Goal: Task Accomplishment & Management: Complete application form

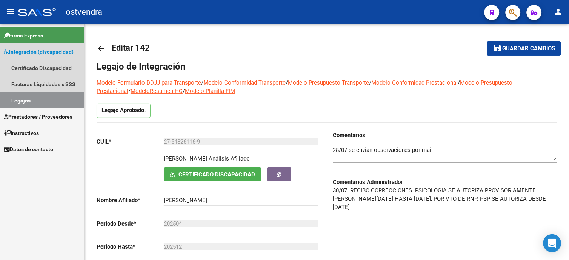
click at [57, 51] on span "Integración (discapacidad)" at bounding box center [39, 52] width 70 height 8
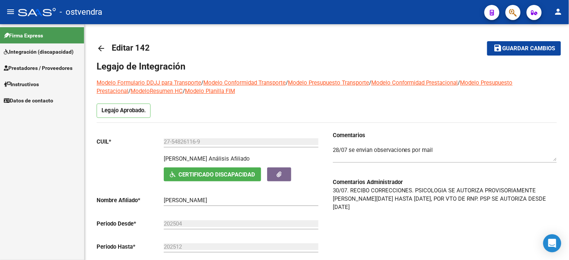
click at [62, 65] on span "Prestadores / Proveedores" at bounding box center [38, 68] width 69 height 8
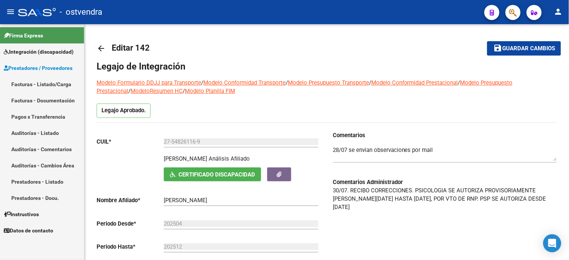
click at [65, 80] on link "Facturas - Listado/Carga" at bounding box center [42, 84] width 84 height 16
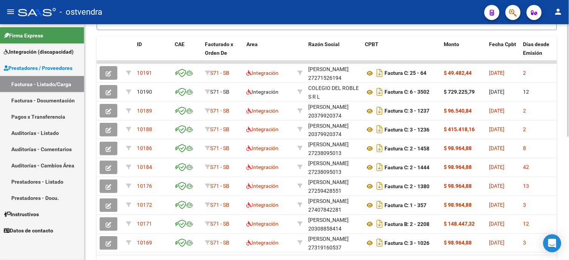
scroll to position [217, 0]
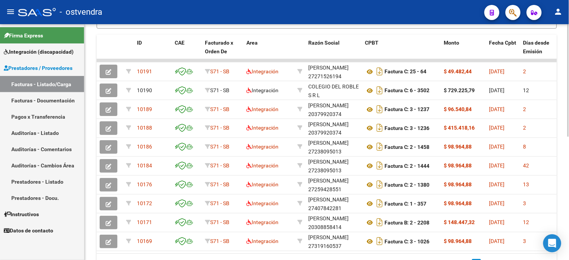
click at [569, 170] on html "menu - ostvendra person Firma Express Integración (discapacidad) Certificado Di…" at bounding box center [284, 130] width 569 height 260
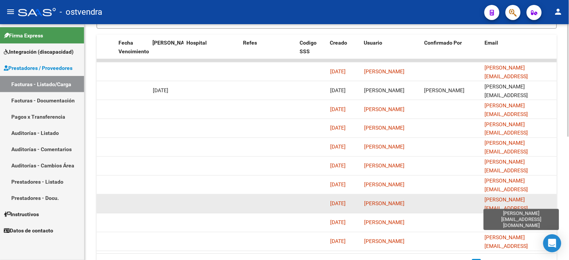
scroll to position [259, 0]
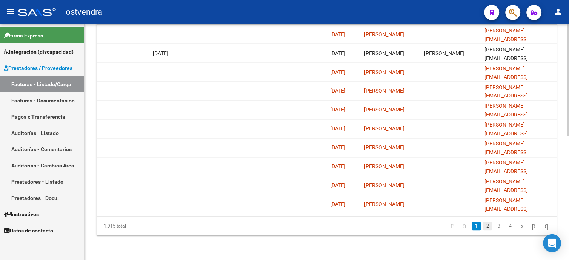
click at [483, 228] on link "2" at bounding box center [487, 226] width 9 height 8
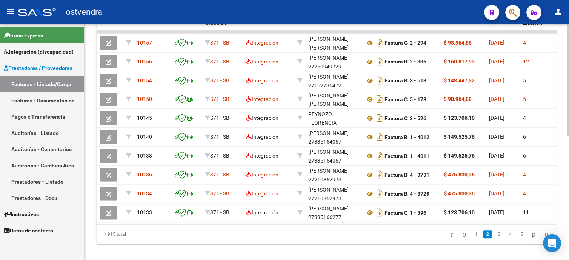
scroll to position [243, 0]
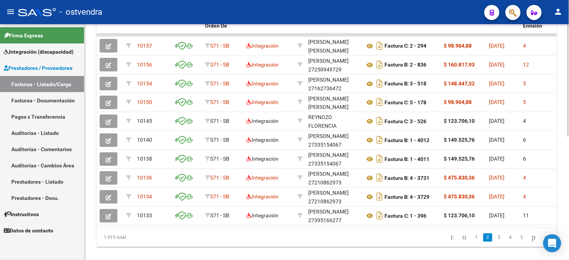
click at [569, 170] on div at bounding box center [569, 198] width 2 height 112
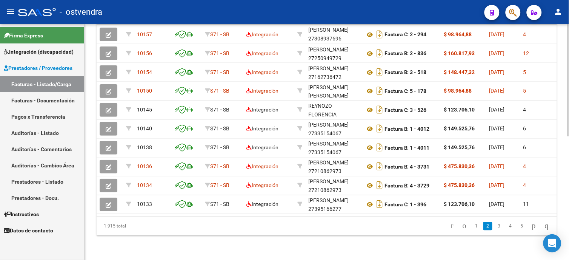
scroll to position [259, 0]
click at [472, 226] on link "1" at bounding box center [476, 226] width 9 height 8
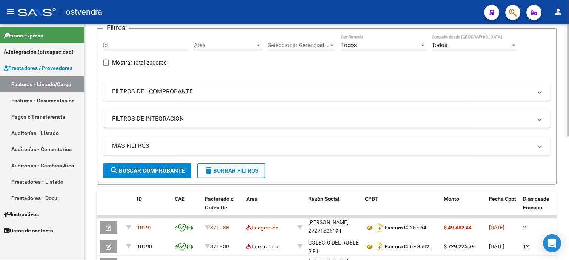
scroll to position [42, 0]
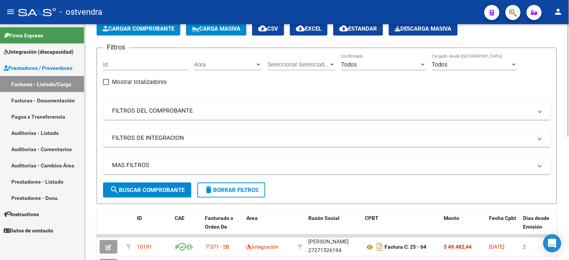
click at [179, 116] on mat-expansion-panel-header "FILTROS DEL COMPROBANTE" at bounding box center [327, 111] width 448 height 18
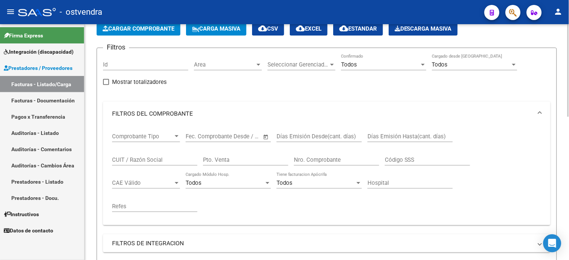
drag, startPoint x: 154, startPoint y: 160, endPoint x: 229, endPoint y: 127, distance: 82.0
click at [154, 160] on input "CUIT / Razón Social" at bounding box center [154, 159] width 85 height 7
type input "[PERSON_NAME]"
click at [556, 41] on app-list-header "PRESTADORES -> Listado de CPBTs Emitidos por Prestadores / Proveedores (alt+q) …" at bounding box center [327, 156] width 460 height 306
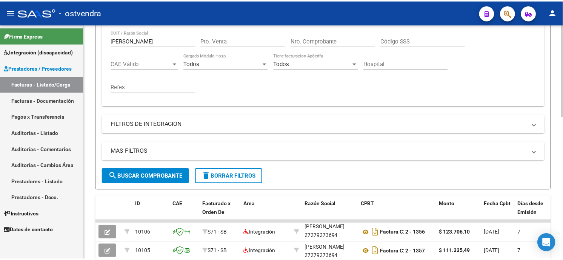
scroll to position [251, 0]
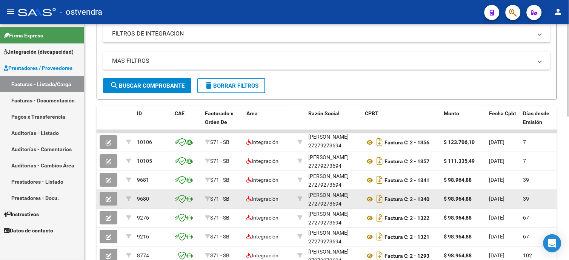
click at [104, 198] on button "button" at bounding box center [109, 199] width 18 height 14
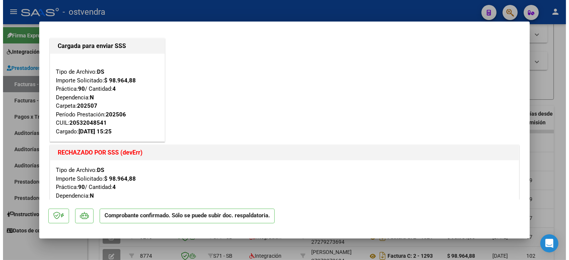
scroll to position [0, 0]
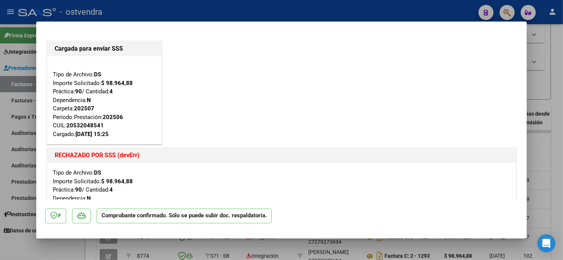
click at [310, 13] on div at bounding box center [281, 130] width 563 height 260
type input "$ 0,00"
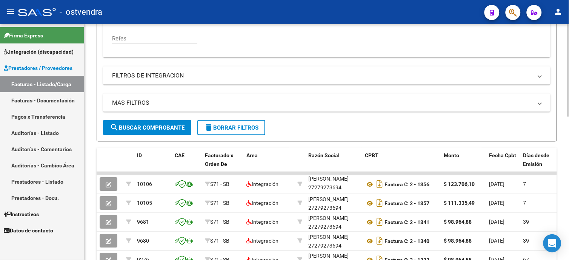
click at [243, 128] on span "delete Borrar Filtros" at bounding box center [231, 127] width 54 height 7
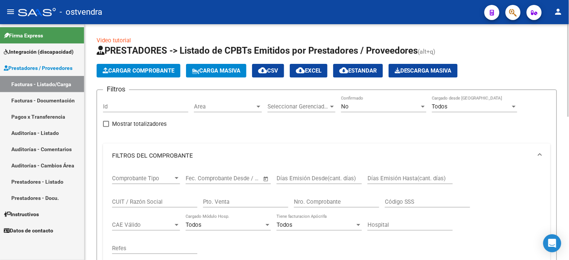
click at [228, 71] on span "Carga Masiva" at bounding box center [216, 70] width 48 height 7
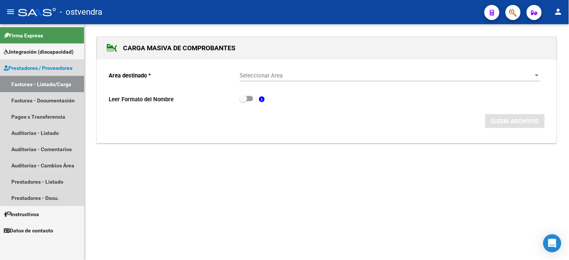
click at [47, 84] on link "Facturas - Listado/Carga" at bounding box center [42, 84] width 84 height 16
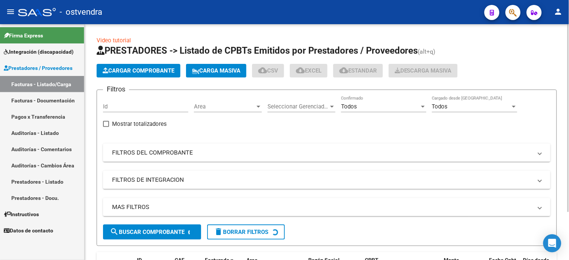
click at [166, 67] on span "Cargar Comprobante" at bounding box center [139, 70] width 72 height 7
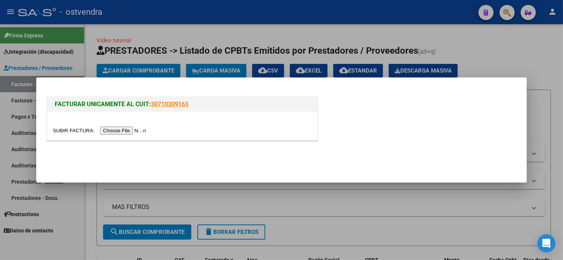
click at [126, 131] on input "file" at bounding box center [100, 130] width 95 height 8
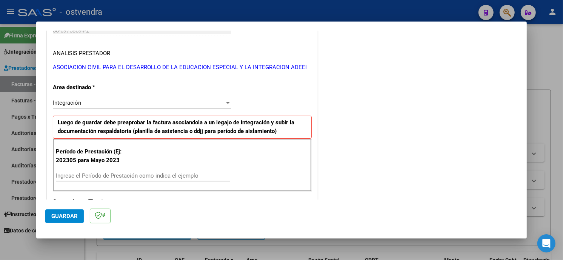
scroll to position [168, 0]
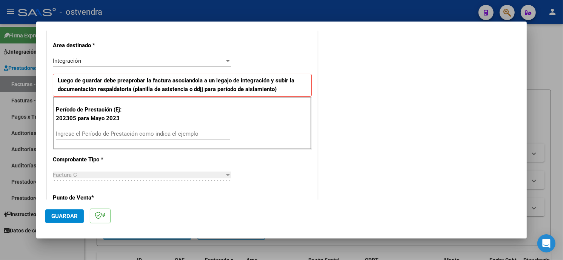
click at [163, 134] on input "Ingrese el Período de Prestación como indica el ejemplo" at bounding box center [143, 133] width 174 height 7
type input "202507"
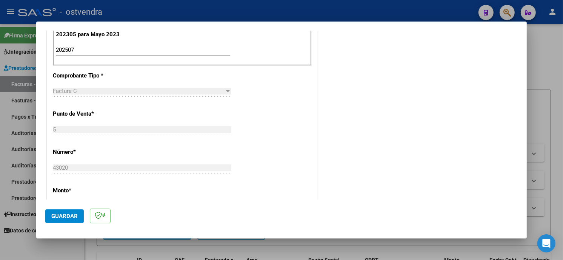
scroll to position [293, 0]
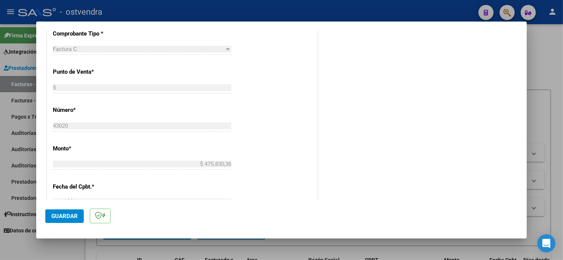
click at [72, 217] on span "Guardar" at bounding box center [64, 215] width 26 height 7
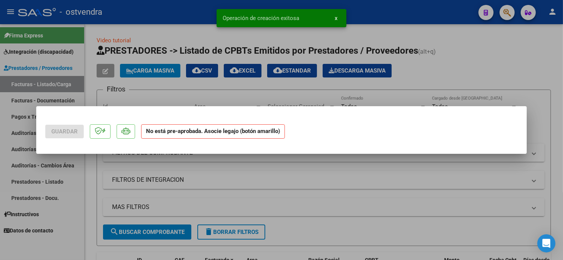
scroll to position [0, 0]
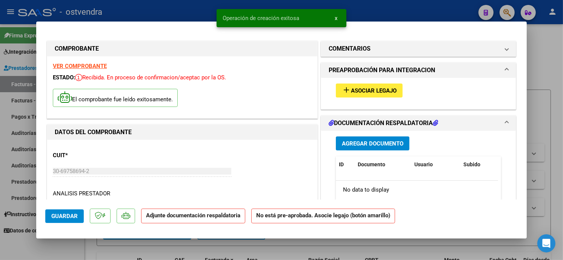
click at [368, 90] on span "Asociar Legajo" at bounding box center [374, 90] width 46 height 7
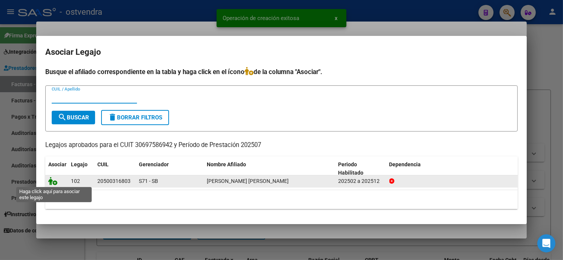
click at [51, 182] on icon at bounding box center [52, 181] width 9 height 8
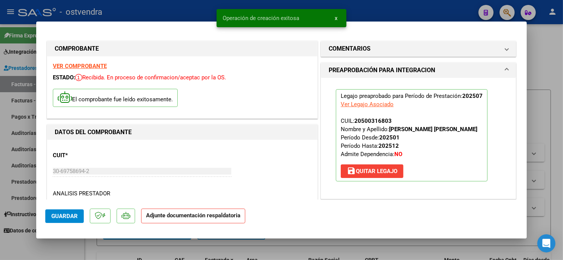
scroll to position [84, 0]
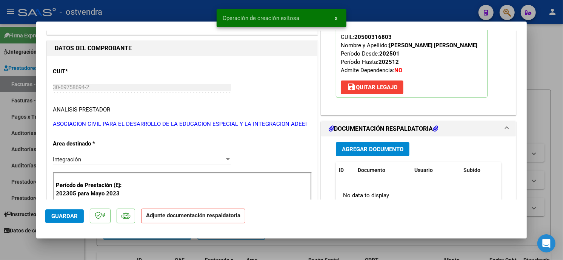
click at [395, 150] on span "Agregar Documento" at bounding box center [373, 149] width 62 height 7
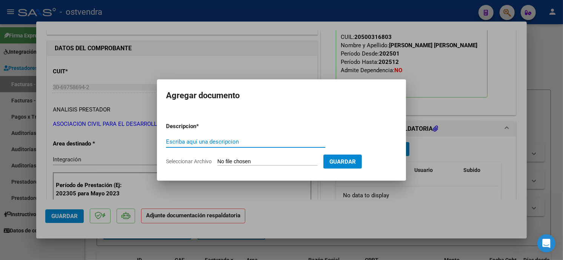
click at [262, 166] on form "Descripcion * Escriba aquí una descripcion Seleccionar Archivo Guardar" at bounding box center [281, 143] width 231 height 55
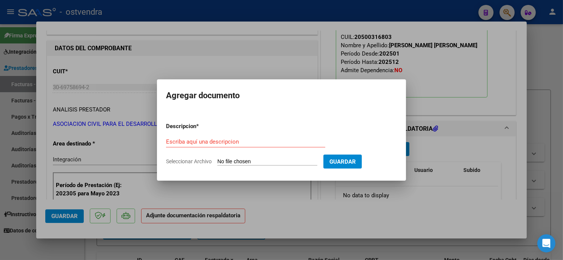
click at [262, 162] on input "Seleccionar Archivo" at bounding box center [267, 161] width 100 height 7
type input "C:\fakepath\ASISTENCIA C-5-43020.pdf"
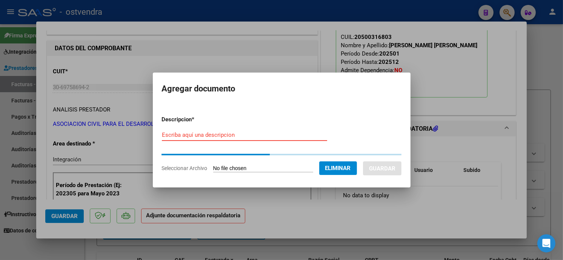
click at [223, 134] on input "Escriba aquí una descripcion" at bounding box center [244, 134] width 165 height 7
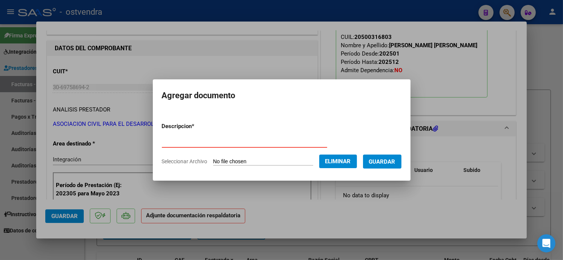
type input "PLANILLA DE ASISTENCIA"
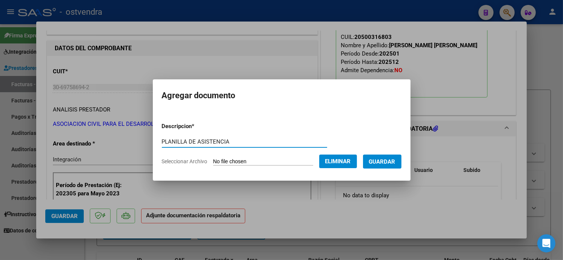
click at [384, 160] on span "Guardar" at bounding box center [382, 161] width 26 height 7
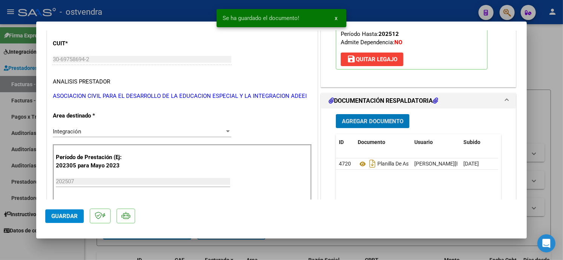
scroll to position [126, 0]
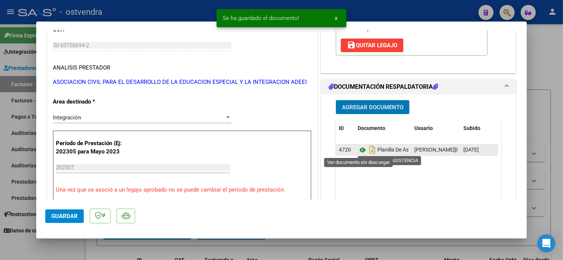
click at [359, 149] on icon at bounding box center [363, 149] width 10 height 9
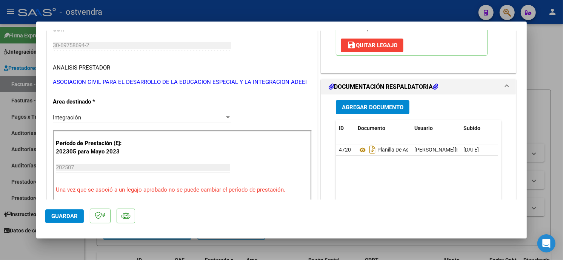
click at [74, 217] on span "Guardar" at bounding box center [64, 215] width 26 height 7
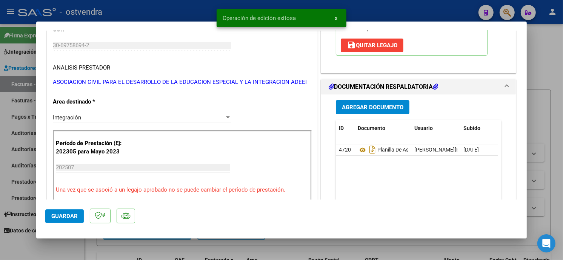
click at [142, 17] on div at bounding box center [281, 130] width 563 height 260
type input "$ 0,00"
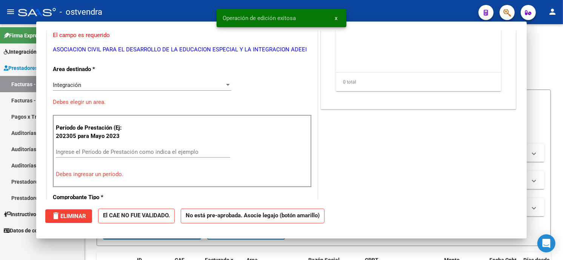
scroll to position [0, 0]
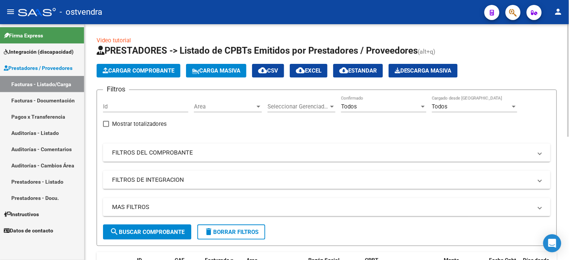
click at [152, 66] on button "Cargar Comprobante" at bounding box center [139, 71] width 84 height 14
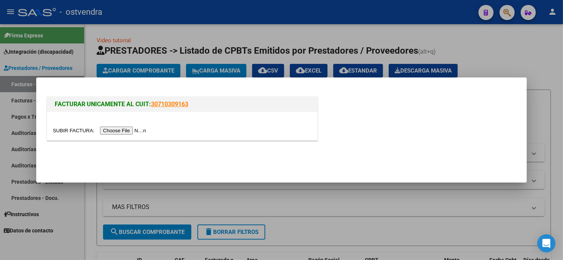
click at [115, 130] on input "file" at bounding box center [100, 130] width 95 height 8
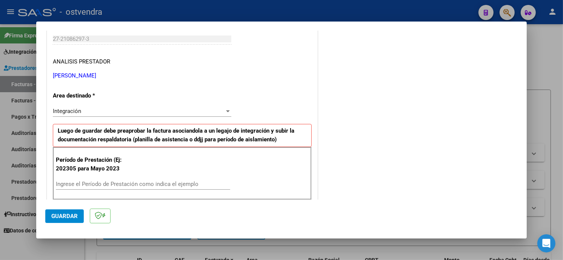
scroll to position [126, 0]
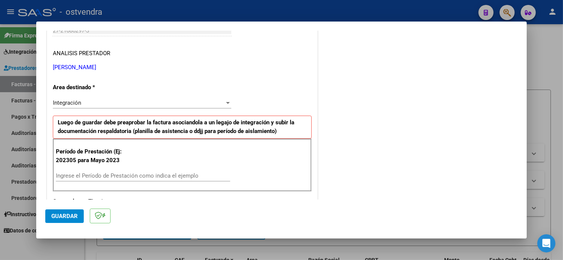
click at [121, 175] on input "Ingrese el Período de Prestación como indica el ejemplo" at bounding box center [143, 175] width 174 height 7
type input "202507"
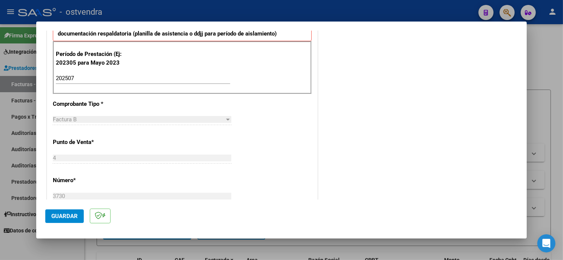
scroll to position [251, 0]
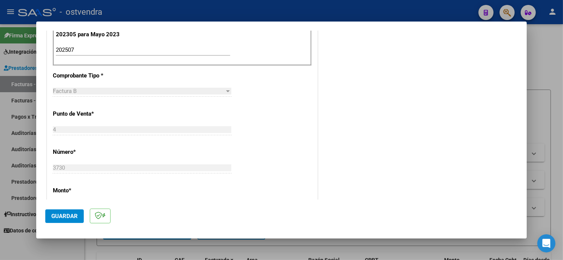
click at [77, 209] on button "Guardar" at bounding box center [64, 216] width 38 height 14
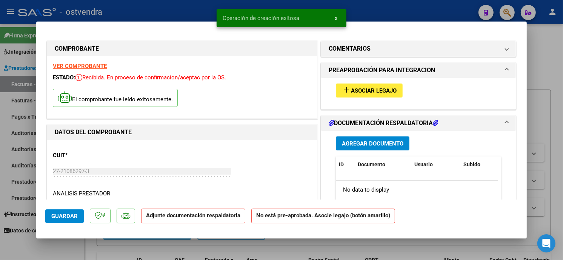
click at [361, 96] on button "add Asociar Legajo" at bounding box center [369, 90] width 67 height 14
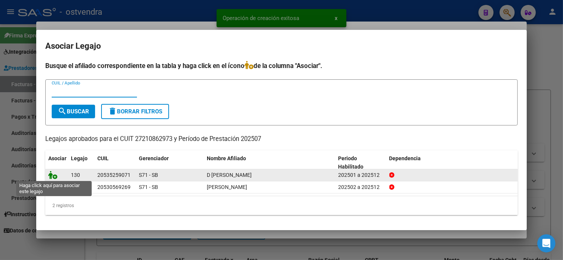
click at [52, 174] on icon at bounding box center [52, 175] width 9 height 8
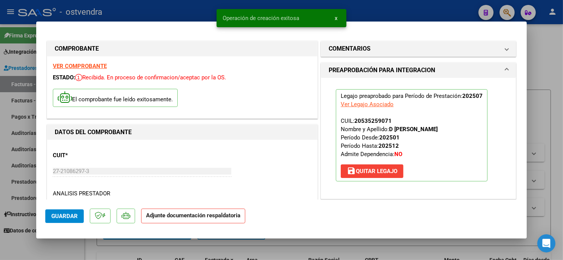
scroll to position [126, 0]
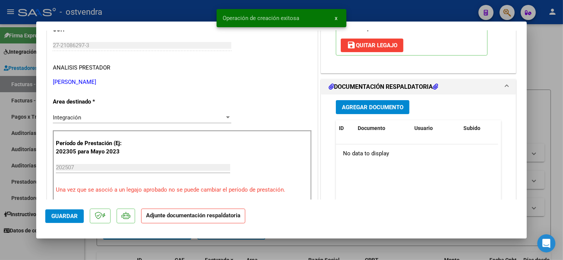
click at [383, 101] on button "Agregar Documento" at bounding box center [373, 107] width 74 height 14
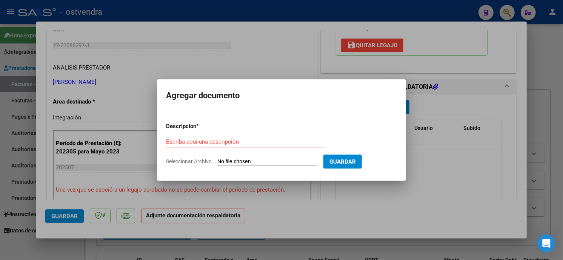
click at [240, 162] on input "Seleccionar Archivo" at bounding box center [267, 161] width 100 height 7
type input "C:\fakepath\ASISTENCIA B-4-3730.pdf"
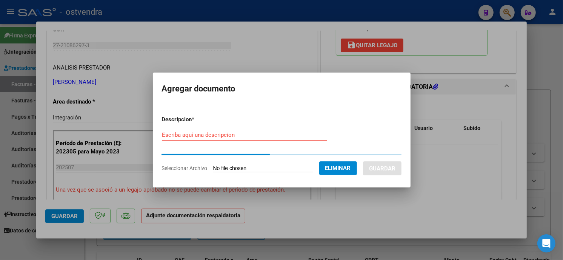
click at [245, 137] on input "Escriba aquí una descripcion" at bounding box center [244, 134] width 165 height 7
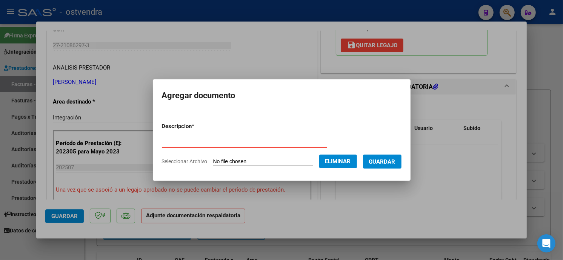
type input "PLANILLA DE ASISTENCIA"
click at [375, 159] on span "Guardar" at bounding box center [382, 161] width 26 height 7
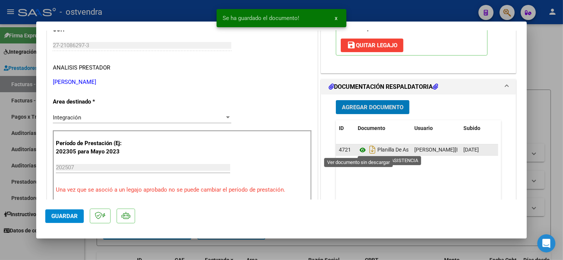
click at [361, 149] on icon at bounding box center [363, 149] width 10 height 9
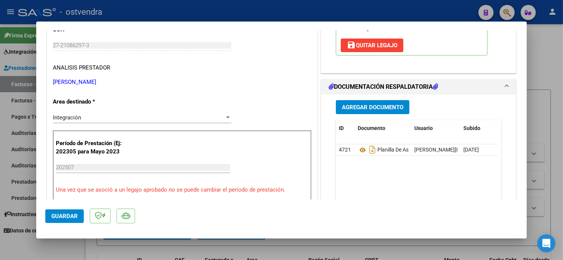
click at [70, 218] on span "Guardar" at bounding box center [64, 215] width 26 height 7
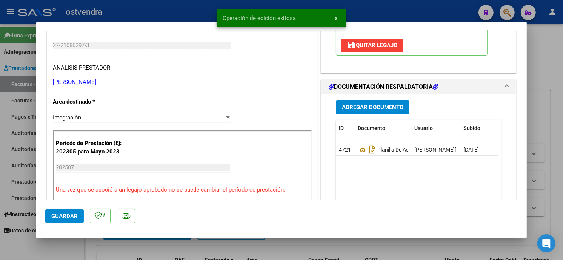
click at [153, 13] on div at bounding box center [281, 130] width 563 height 260
type input "$ 0,00"
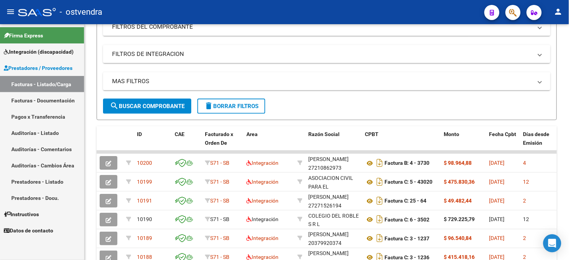
click at [43, 51] on span "Integración (discapacidad)" at bounding box center [39, 52] width 70 height 8
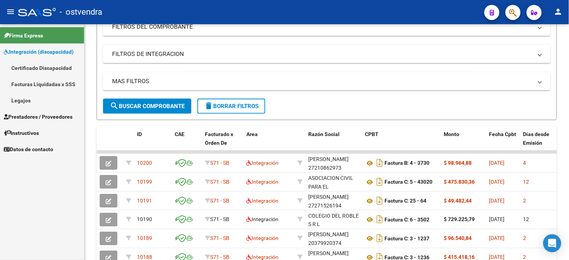
click at [46, 99] on link "Legajos" at bounding box center [42, 100] width 84 height 16
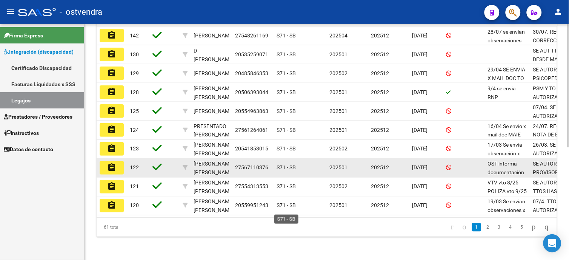
scroll to position [209, 0]
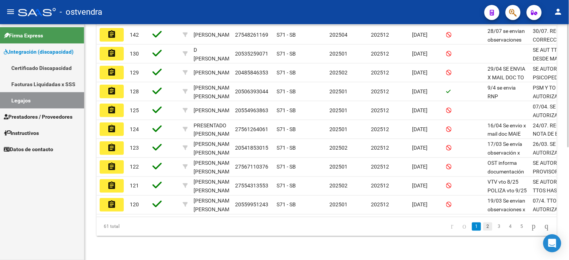
click at [483, 231] on link "2" at bounding box center [487, 226] width 9 height 8
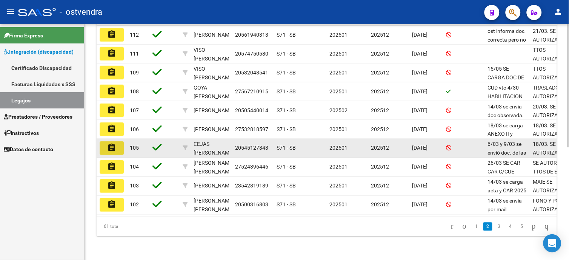
click at [112, 150] on mat-icon "assignment" at bounding box center [111, 147] width 9 height 9
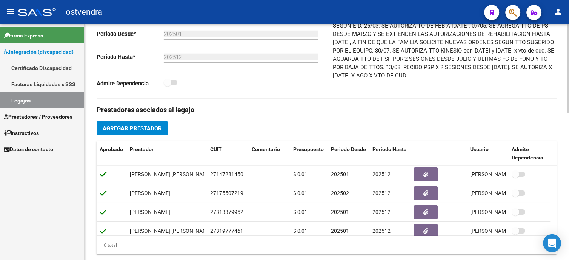
scroll to position [170, 0]
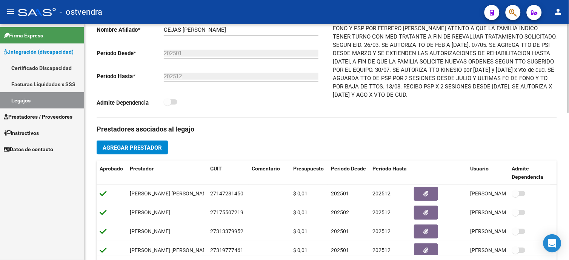
click at [569, 110] on html "menu - ostvendra person Firma Express Integración (discapacidad) Certificado Di…" at bounding box center [284, 130] width 569 height 260
click at [450, 131] on h3 "Prestadores asociados al legajo" at bounding box center [327, 129] width 460 height 11
click at [37, 115] on span "Prestadores / Proveedores" at bounding box center [38, 116] width 69 height 8
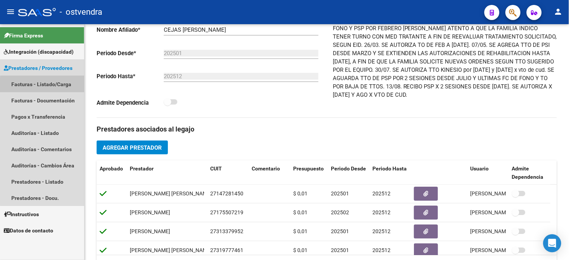
click at [50, 85] on link "Facturas - Listado/Carga" at bounding box center [42, 84] width 84 height 16
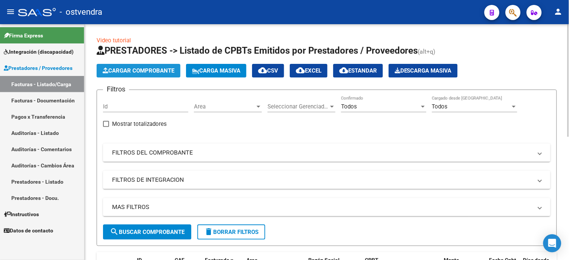
click at [158, 67] on span "Cargar Comprobante" at bounding box center [139, 70] width 72 height 7
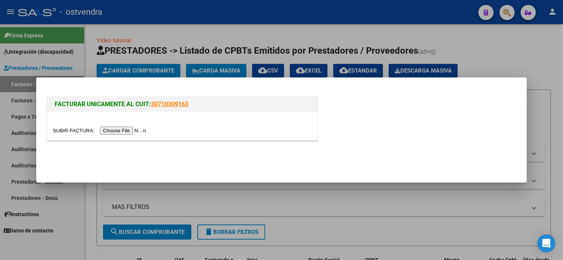
click at [124, 130] on input "file" at bounding box center [100, 130] width 95 height 8
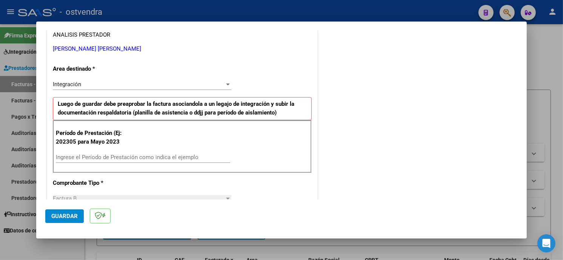
scroll to position [168, 0]
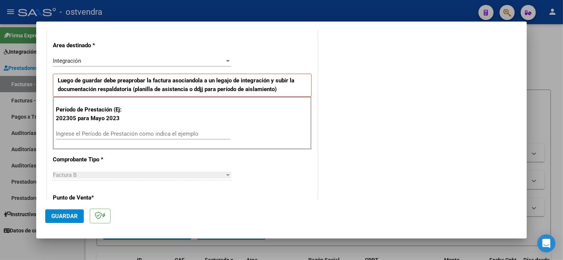
click at [157, 133] on input "Ingrese el Período de Prestación como indica el ejemplo" at bounding box center [143, 133] width 174 height 7
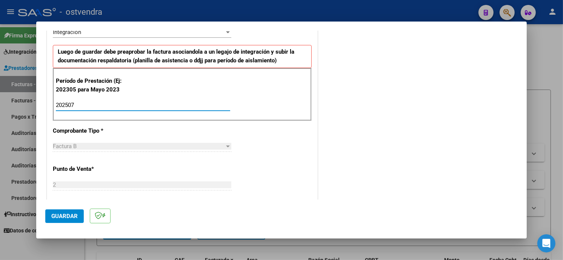
type input "202507"
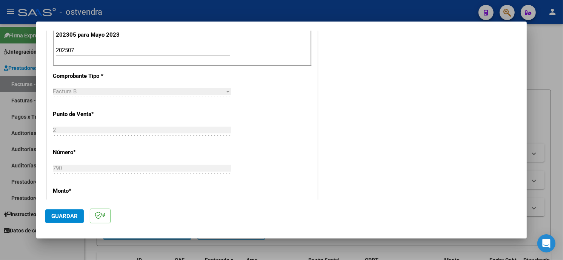
scroll to position [251, 0]
click at [73, 216] on span "Guardar" at bounding box center [64, 215] width 26 height 7
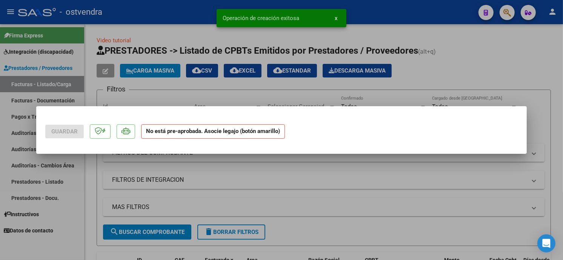
scroll to position [0, 0]
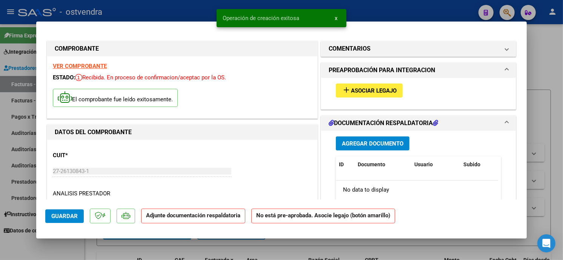
click at [377, 94] on button "add Asociar Legajo" at bounding box center [369, 90] width 67 height 14
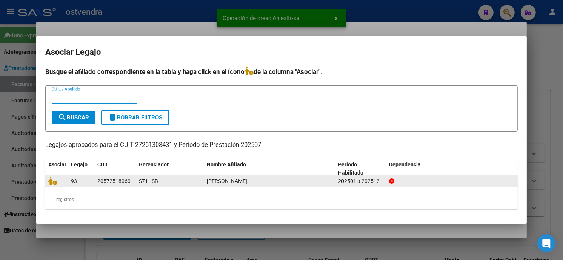
click at [52, 185] on div at bounding box center [56, 181] width 17 height 9
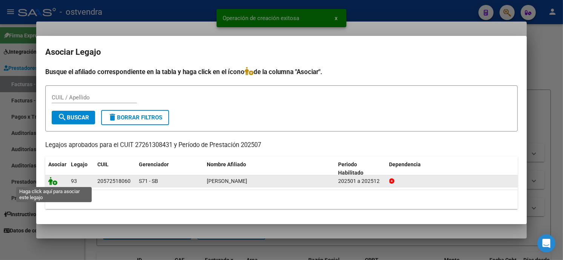
click at [54, 180] on icon at bounding box center [52, 181] width 9 height 8
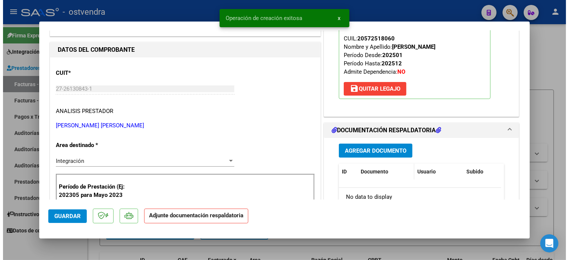
scroll to position [84, 0]
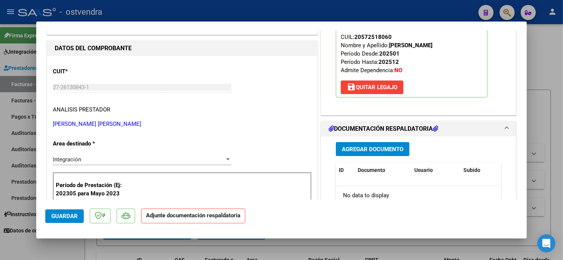
click at [389, 149] on span "Agregar Documento" at bounding box center [373, 149] width 62 height 7
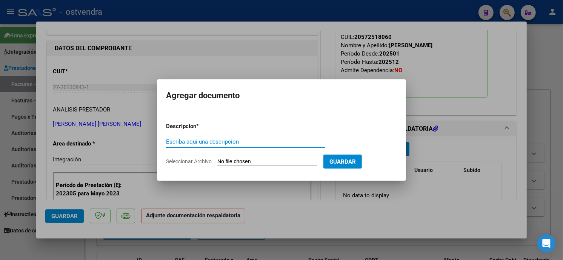
click at [234, 163] on input "Seleccionar Archivo" at bounding box center [267, 161] width 100 height 7
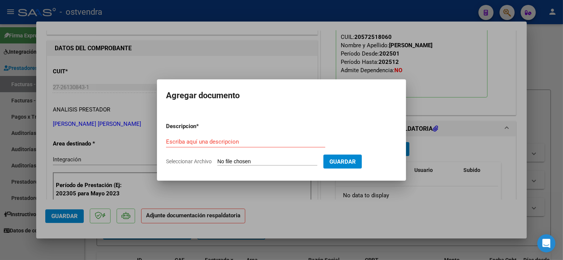
type input "C:\fakepath\ASISTENCIA B-2-790.pdf"
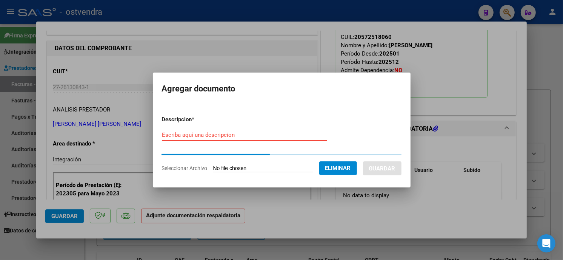
click at [221, 137] on input "Escriba aquí una descripcion" at bounding box center [244, 134] width 165 height 7
type input "PLANILLA DE ASISTENCIA"
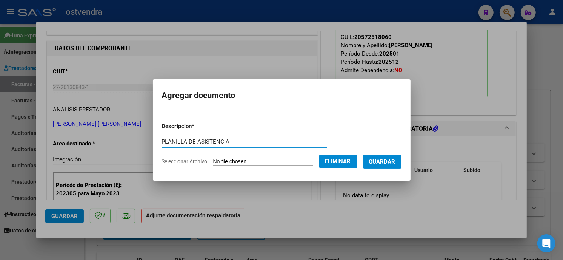
click at [394, 163] on span "Guardar" at bounding box center [382, 161] width 26 height 7
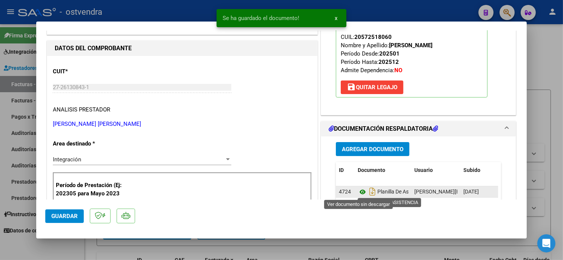
click at [361, 189] on icon at bounding box center [363, 191] width 10 height 9
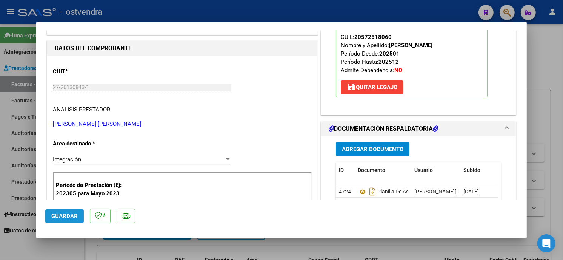
click at [70, 215] on span "Guardar" at bounding box center [64, 215] width 26 height 7
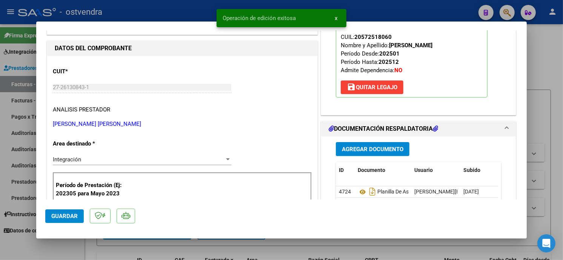
click at [160, 14] on div at bounding box center [281, 130] width 563 height 260
type input "$ 0,00"
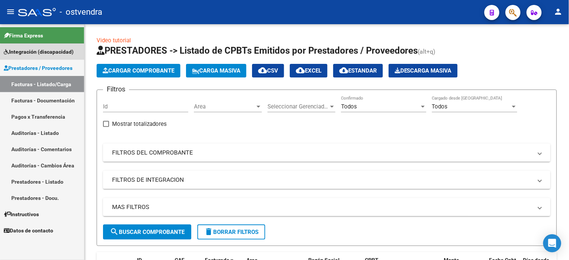
click at [68, 54] on span "Integración (discapacidad)" at bounding box center [39, 52] width 70 height 8
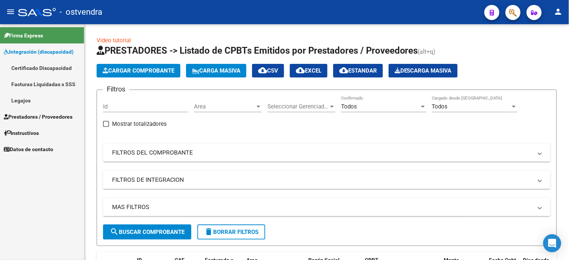
click at [63, 104] on link "Legajos" at bounding box center [42, 100] width 84 height 16
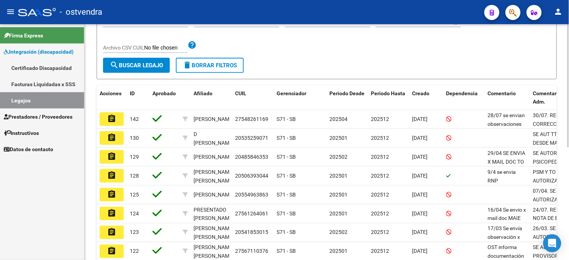
scroll to position [126, 0]
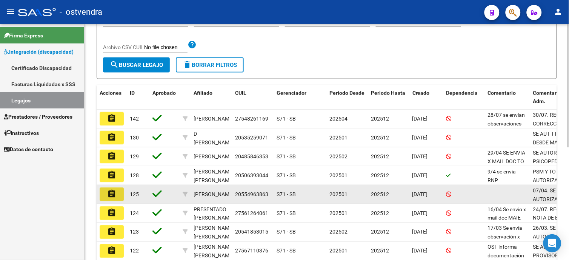
click at [115, 195] on mat-icon "assignment" at bounding box center [111, 193] width 9 height 9
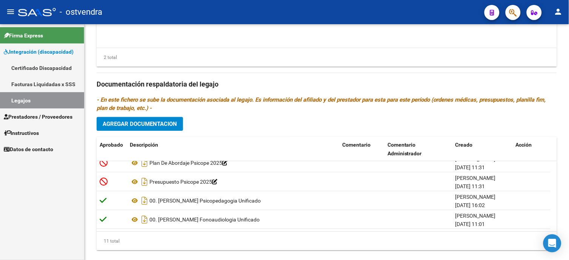
scroll to position [1, 0]
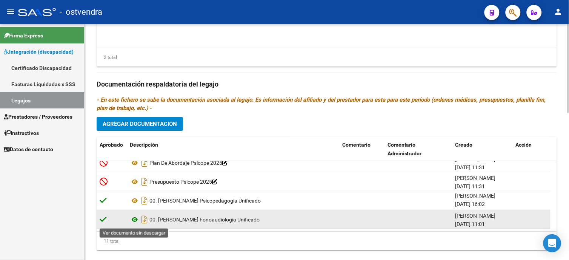
click at [137, 219] on icon at bounding box center [135, 219] width 10 height 9
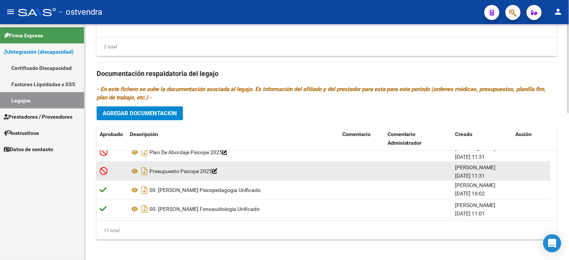
scroll to position [392, 0]
